Goal: Transaction & Acquisition: Purchase product/service

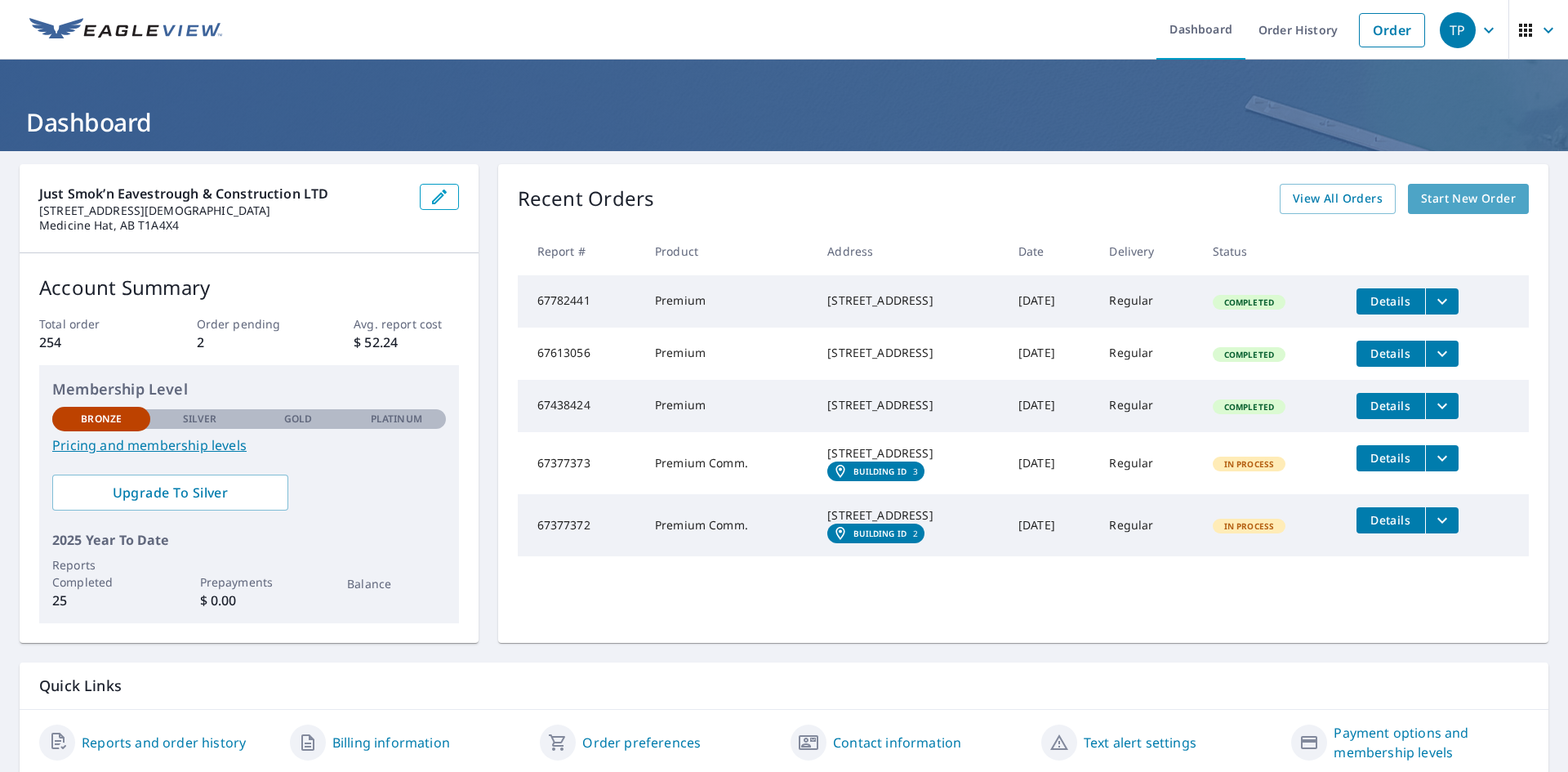
click at [1438, 203] on span "Start New Order" at bounding box center [1469, 198] width 95 height 20
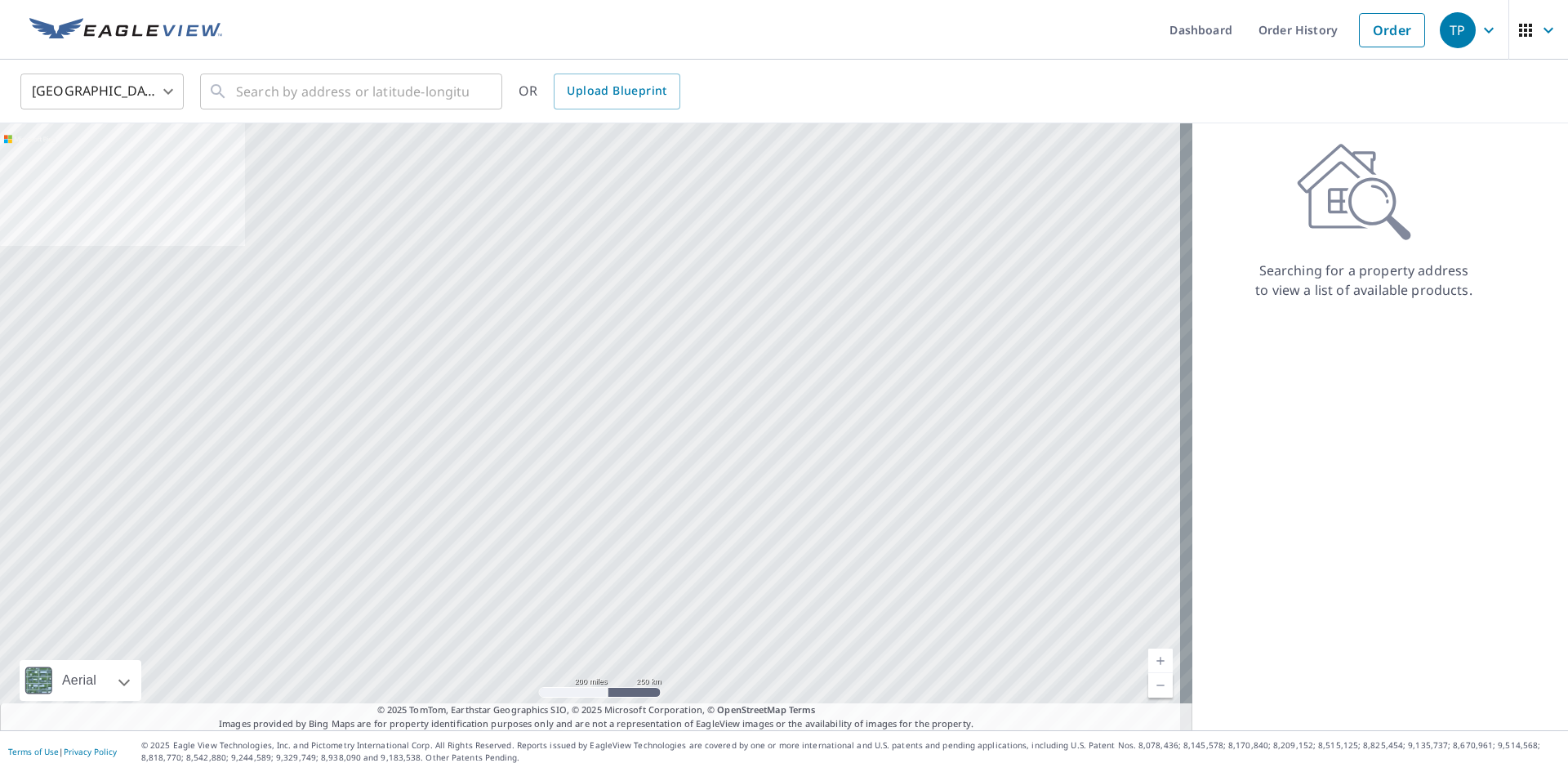
click at [131, 89] on body "TP TP Dashboard Order History Order [GEOGRAPHIC_DATA] US ​ ​ OR Upload Blueprin…" at bounding box center [784, 386] width 1568 height 772
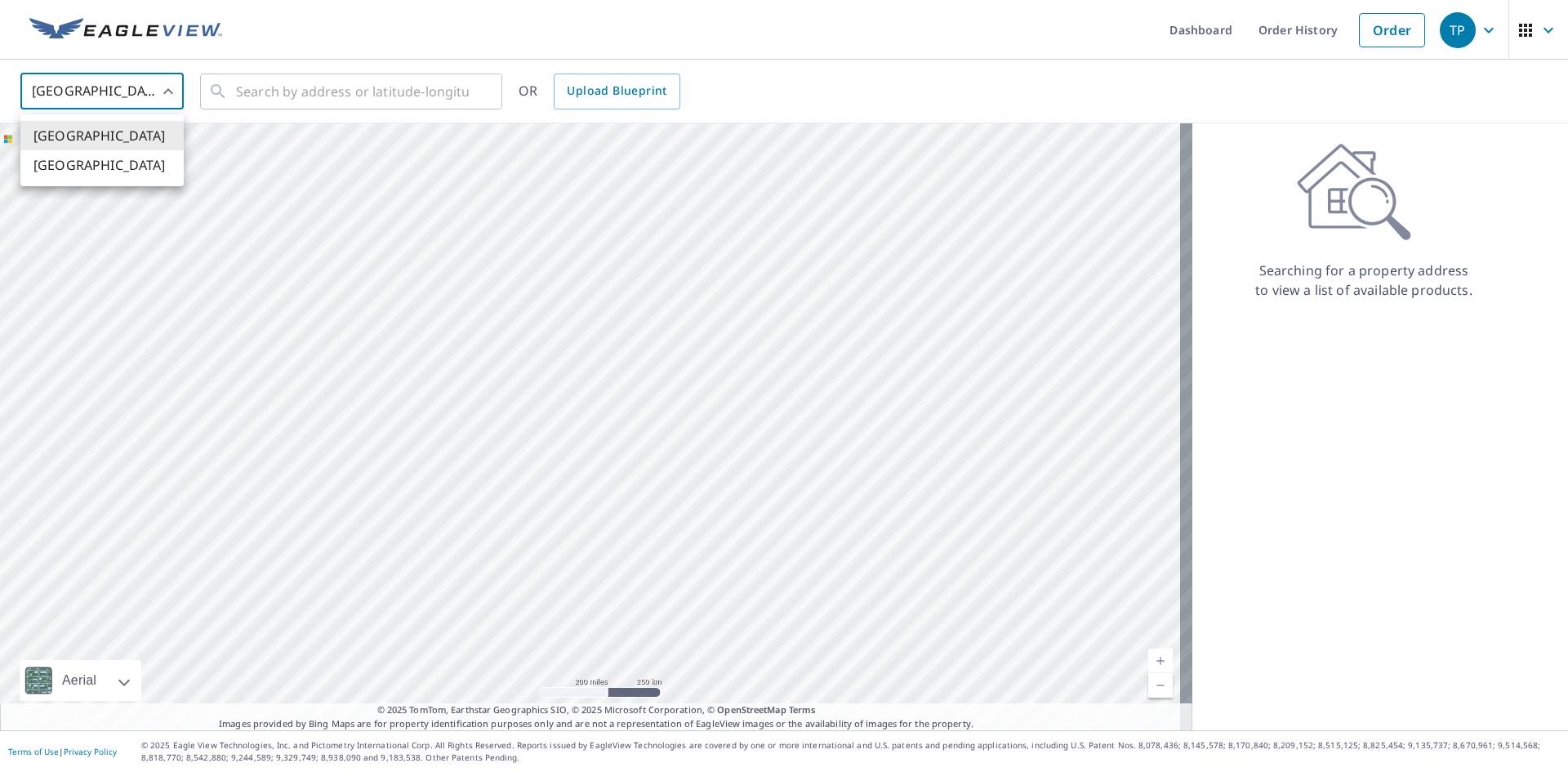
drag, startPoint x: 114, startPoint y: 164, endPoint x: 123, endPoint y: 157, distance: 11.4
click at [115, 164] on li "[GEOGRAPHIC_DATA]" at bounding box center [102, 164] width 163 height 29
type input "CA"
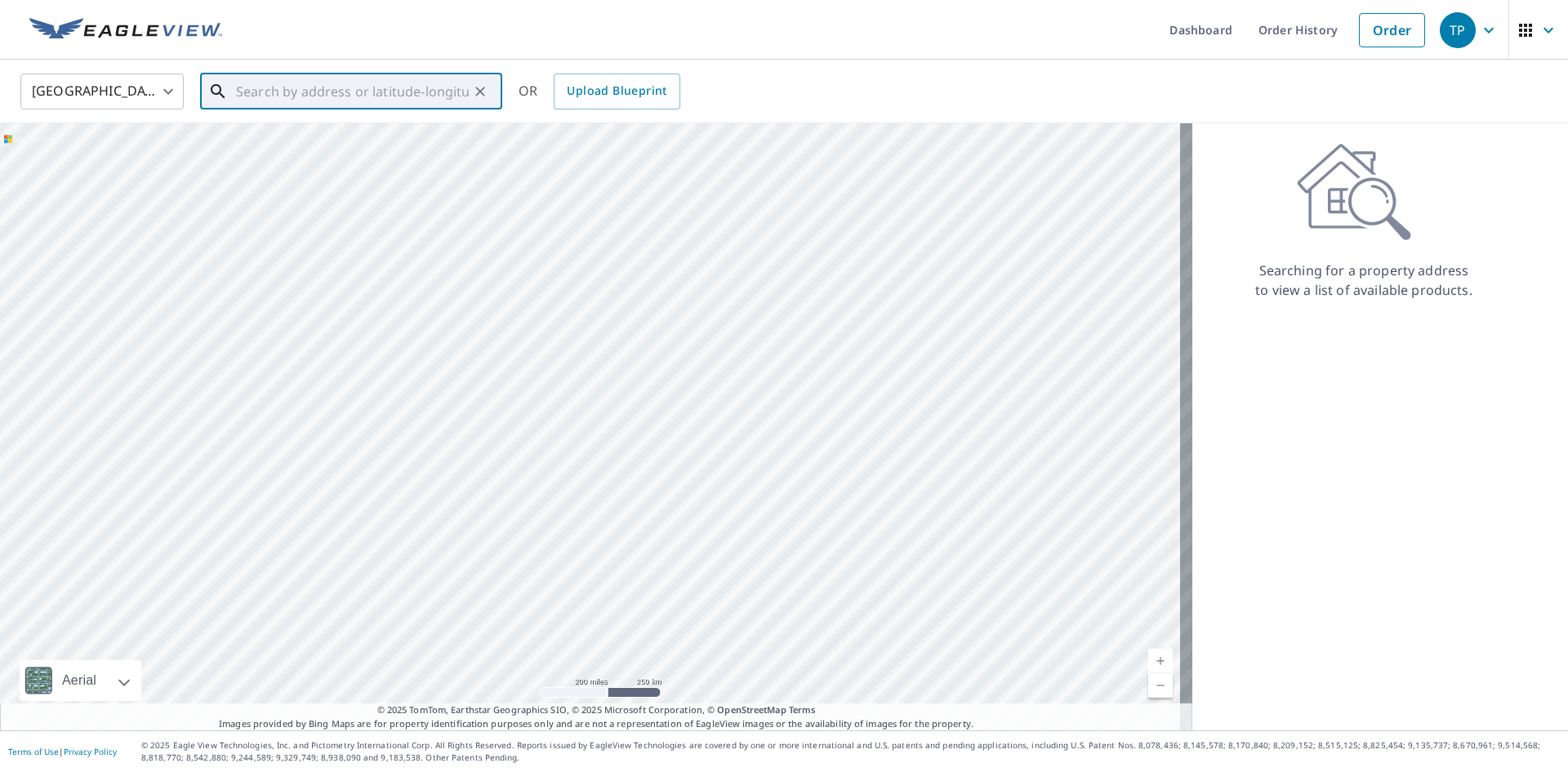
click at [269, 102] on input "text" at bounding box center [352, 91] width 233 height 46
click at [393, 148] on span "[STREET_ADDRESS]" at bounding box center [361, 139] width 256 height 19
type input "[STREET_ADDRESS]"
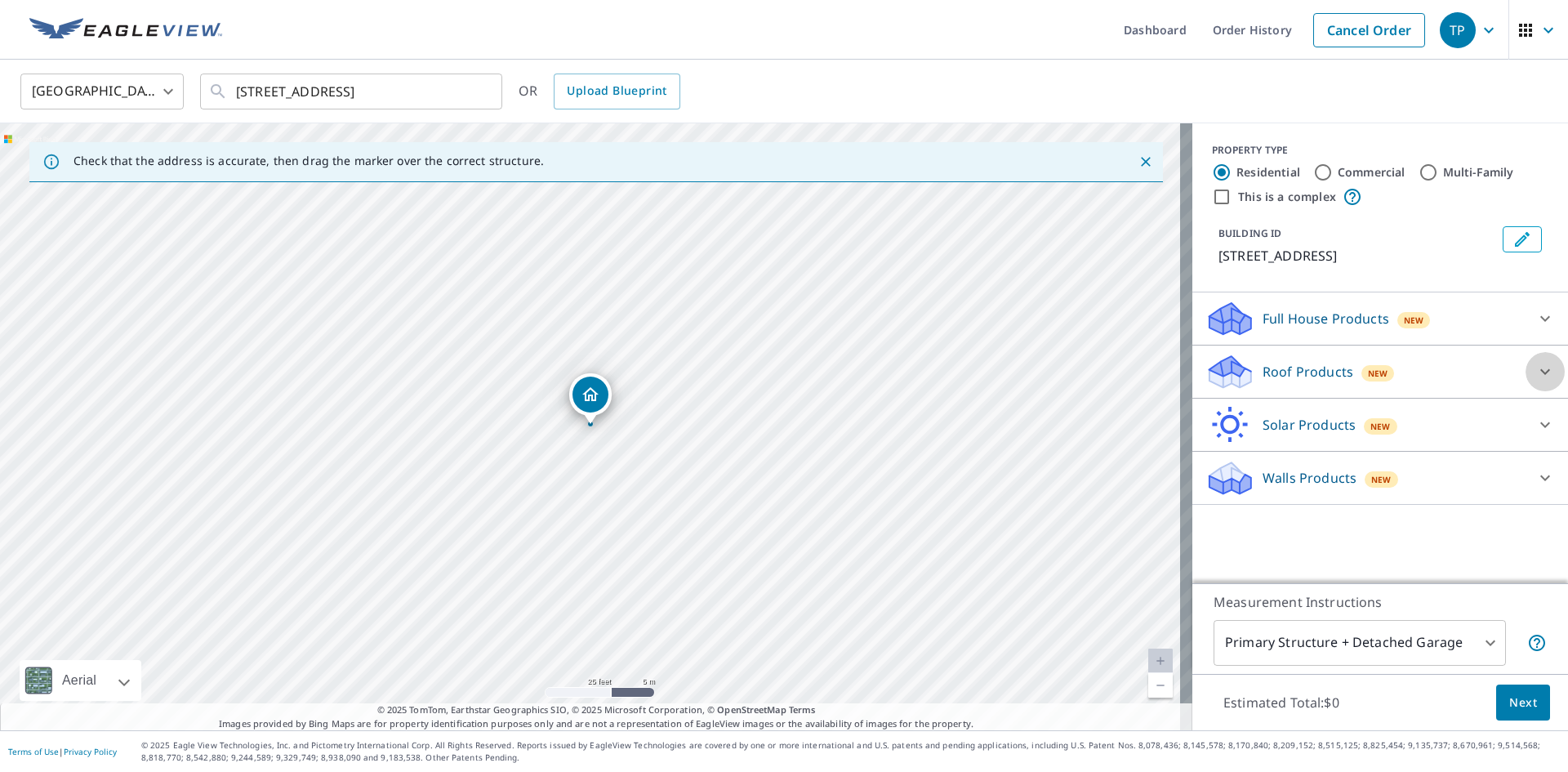
click at [1536, 381] on icon at bounding box center [1545, 372] width 19 height 19
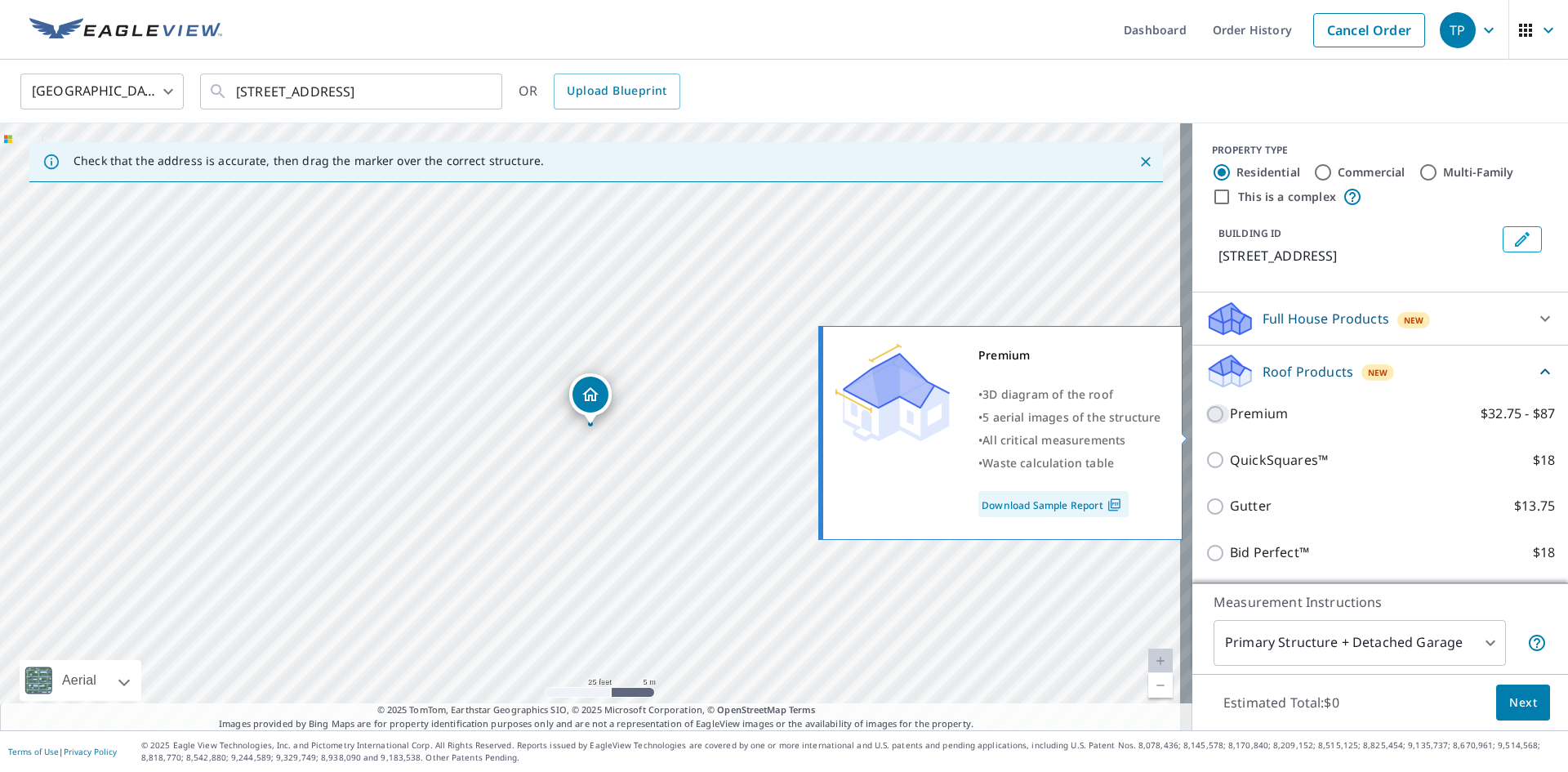
click at [1206, 424] on input "Premium $32.75 - $87" at bounding box center [1218, 415] width 25 height 19
checkbox input "true"
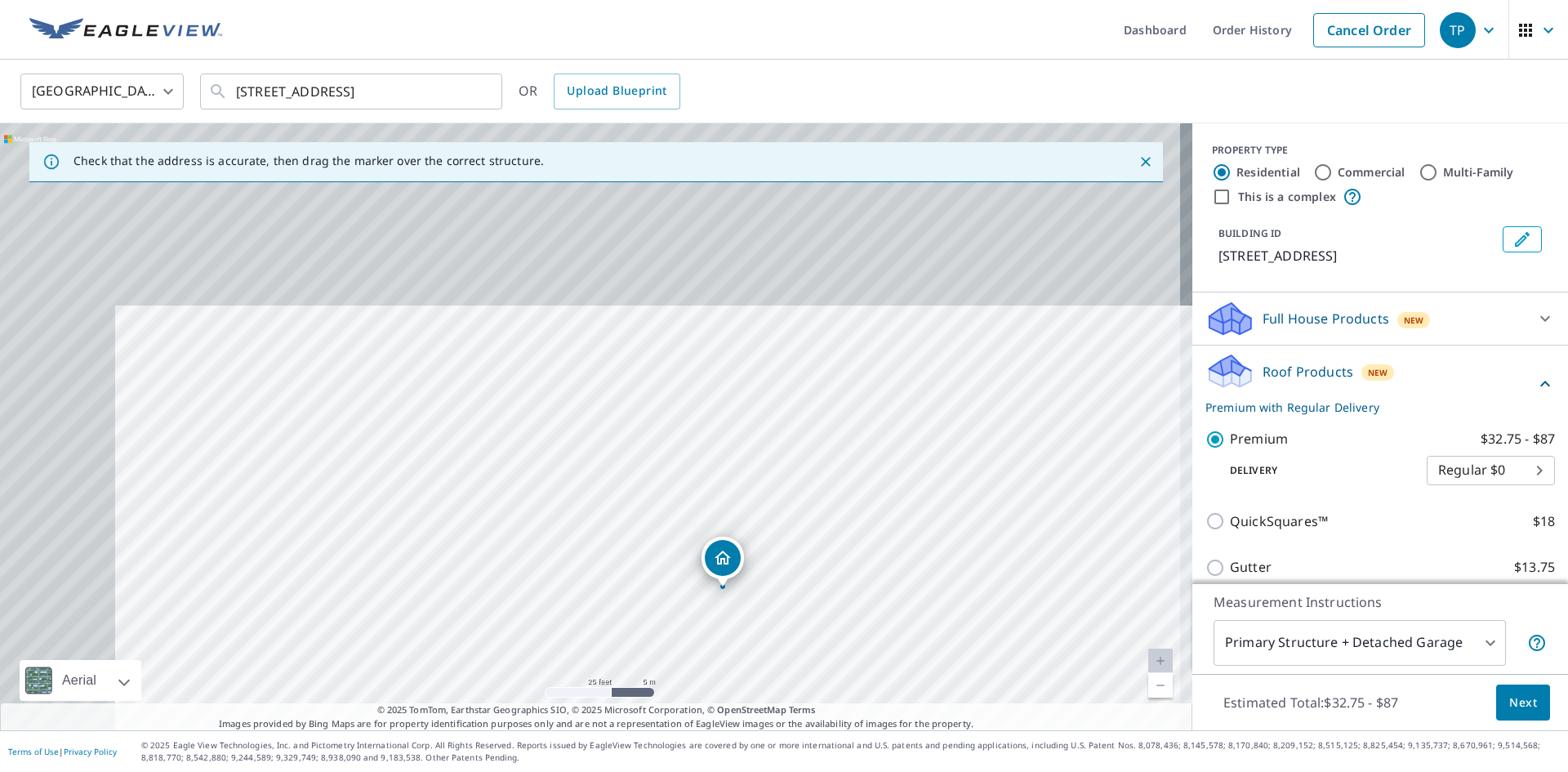
drag, startPoint x: 682, startPoint y: 454, endPoint x: 833, endPoint y: 689, distance: 279.3
click at [833, 689] on div "[STREET_ADDRESS]" at bounding box center [596, 426] width 1192 height 607
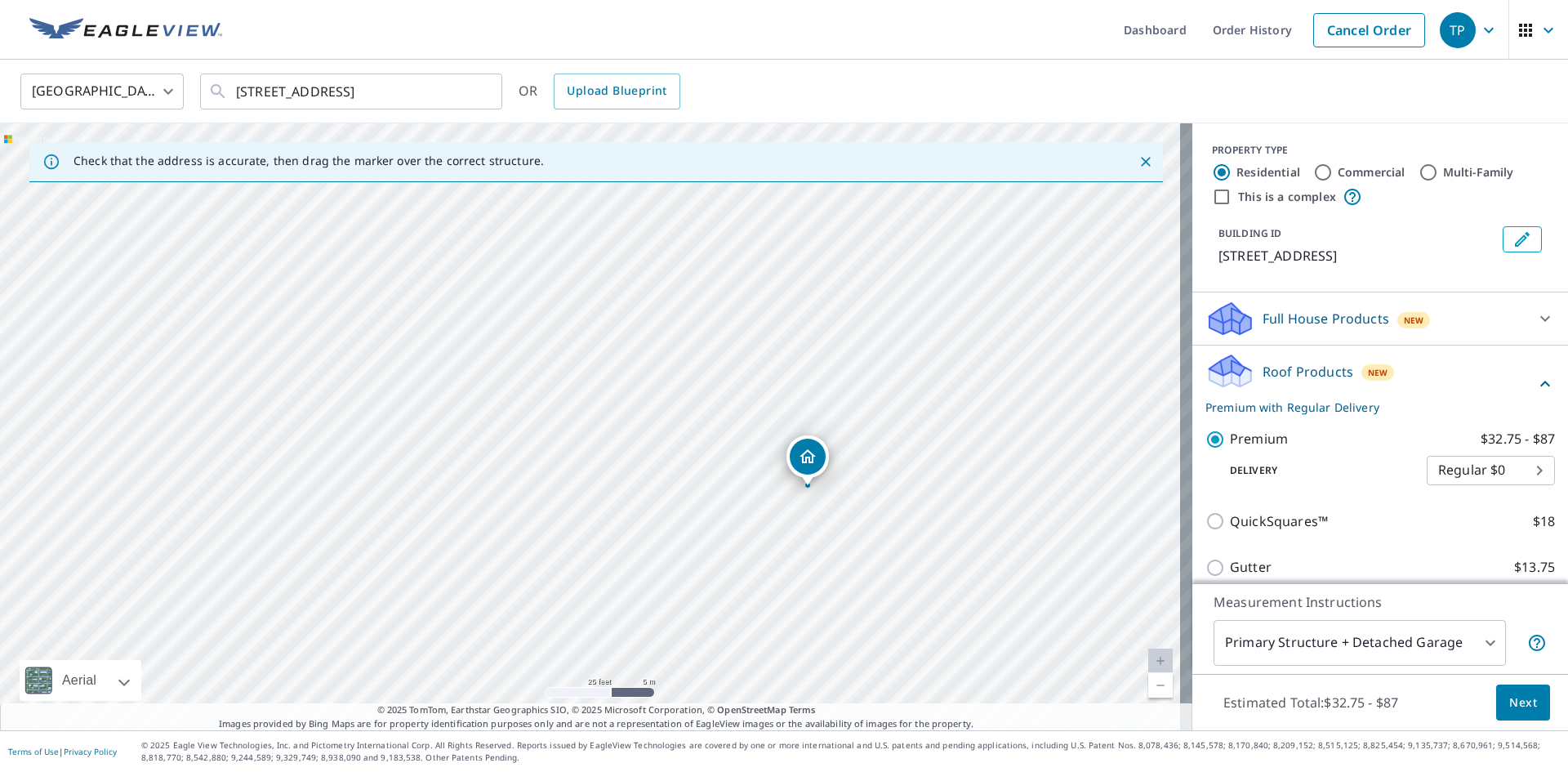
drag, startPoint x: 731, startPoint y: 574, endPoint x: 809, endPoint y: 465, distance: 134.0
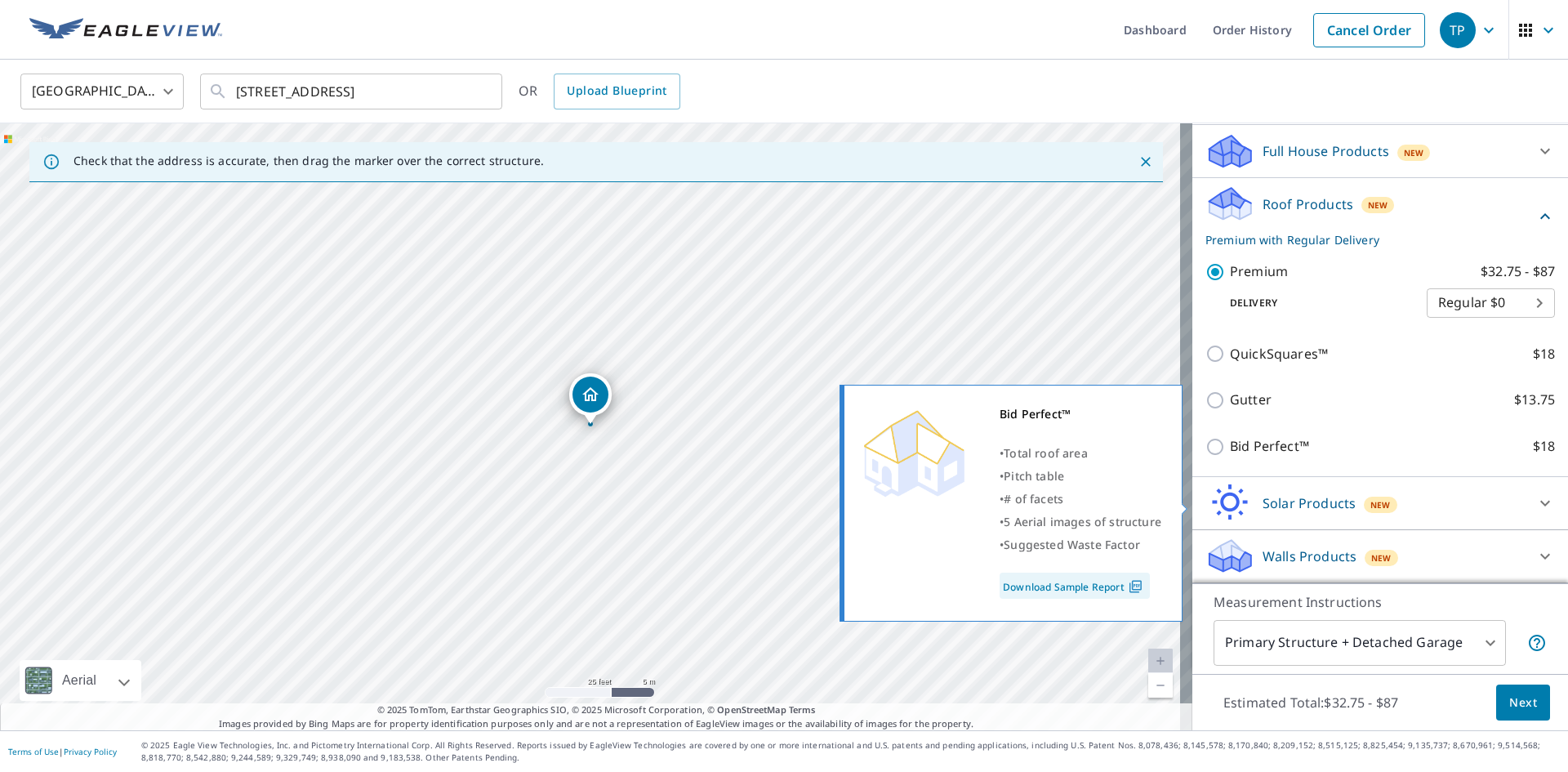
scroll to position [187, 0]
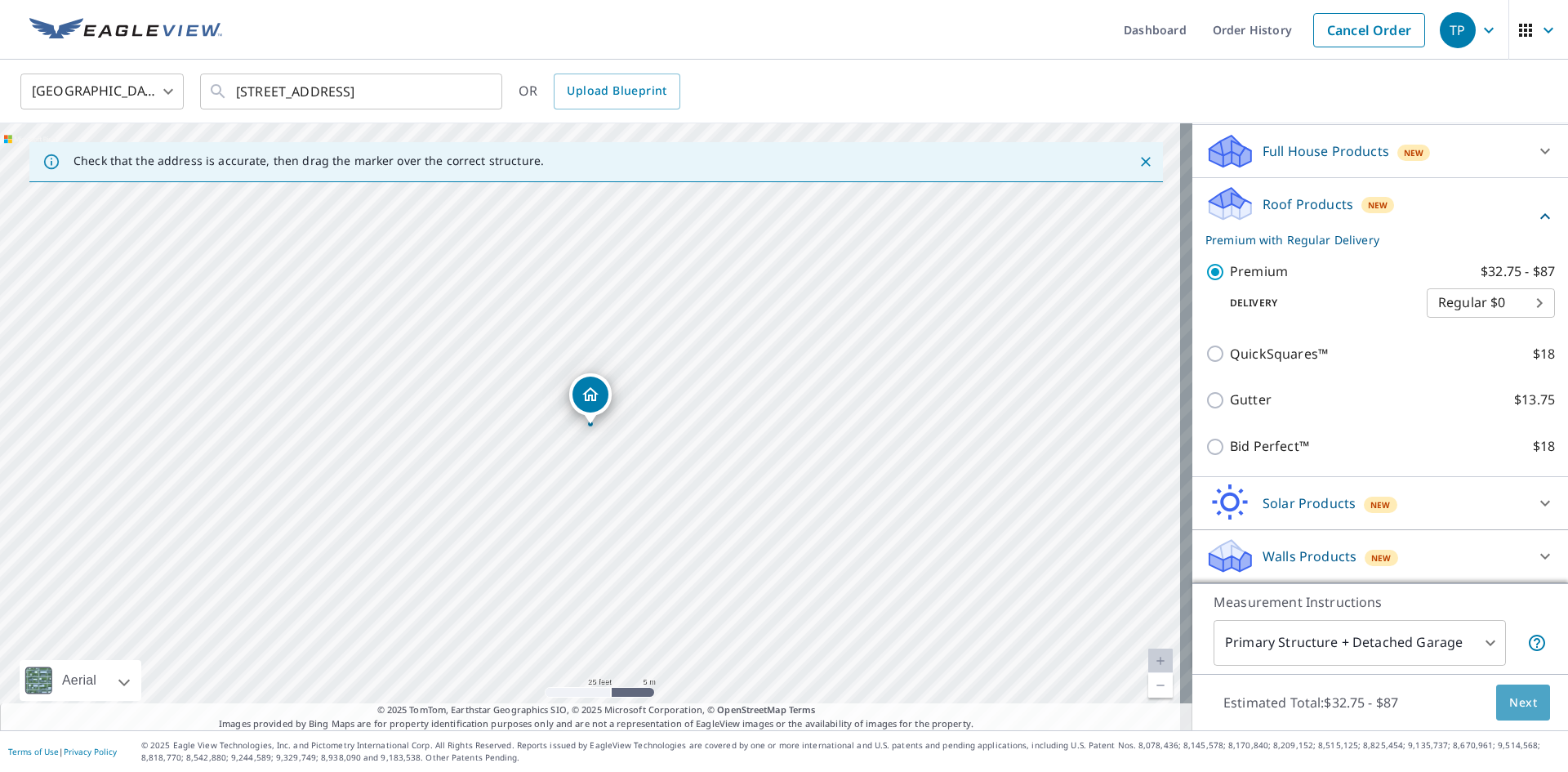
click at [1509, 700] on span "Next" at bounding box center [1523, 703] width 28 height 20
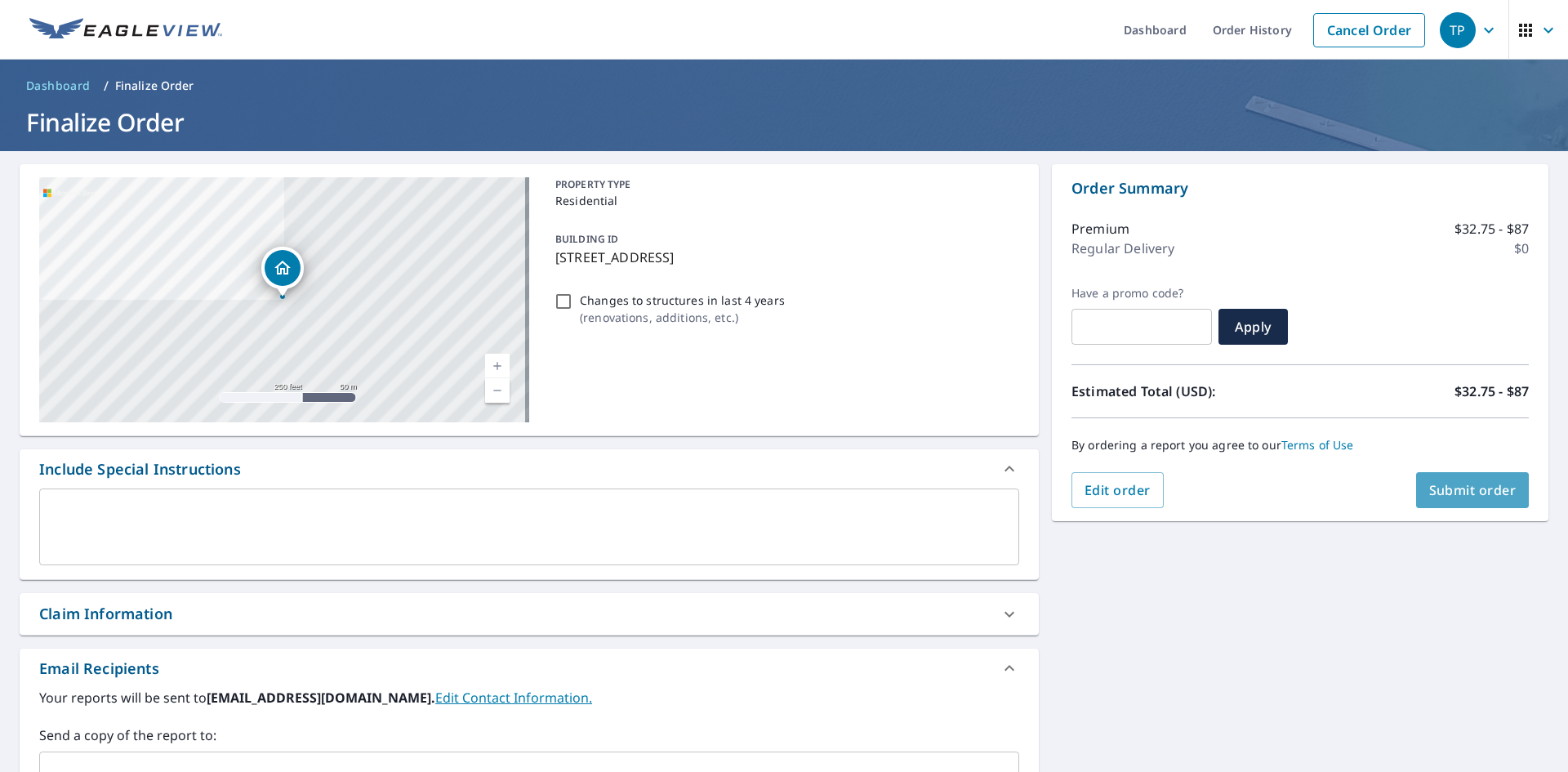
click at [1464, 493] on span "Submit order" at bounding box center [1473, 490] width 88 height 18
checkbox input "true"
